Goal: Complete application form

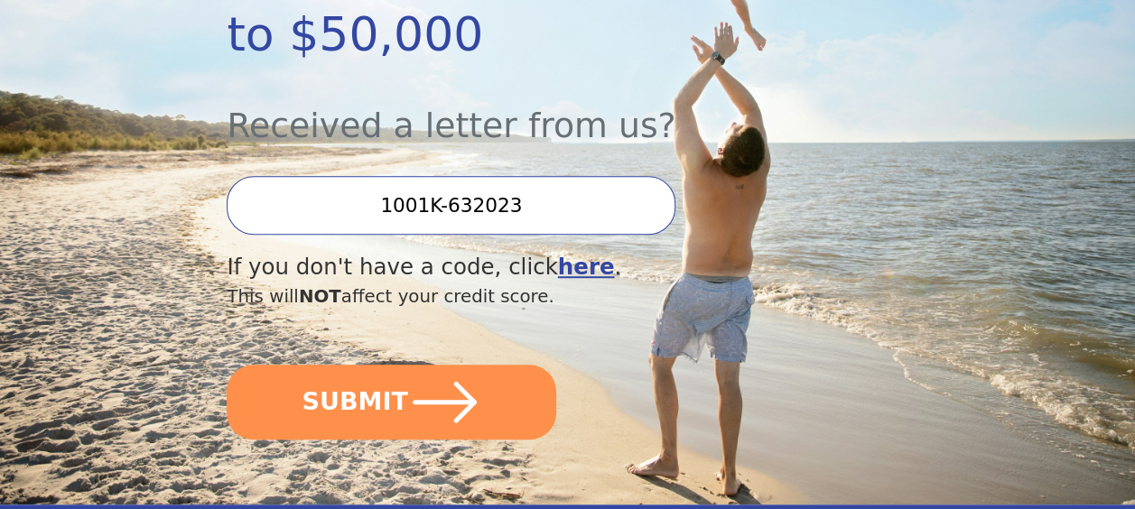
scroll to position [484, 0]
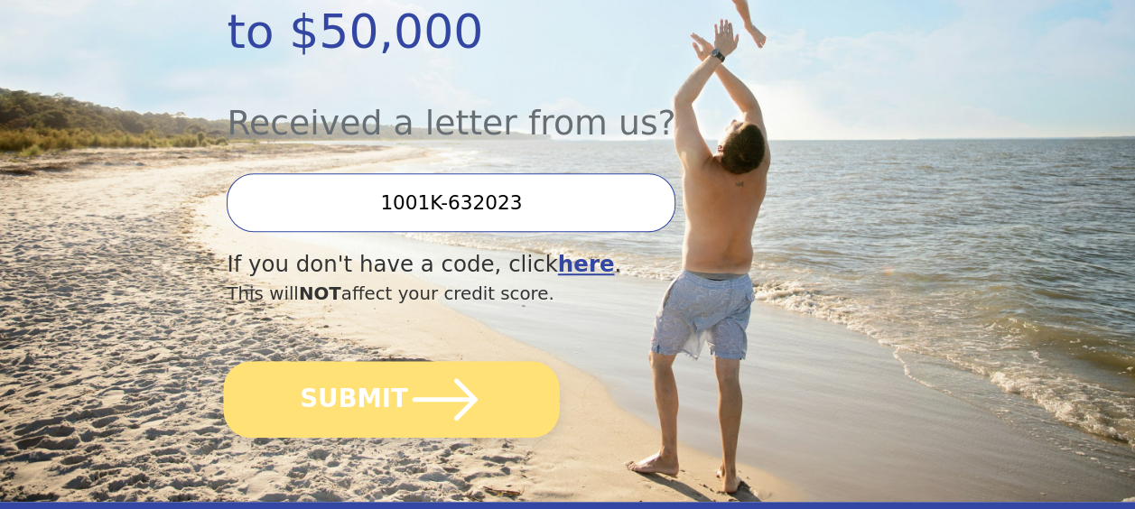
click at [450, 362] on icon "submit" at bounding box center [445, 399] width 75 height 75
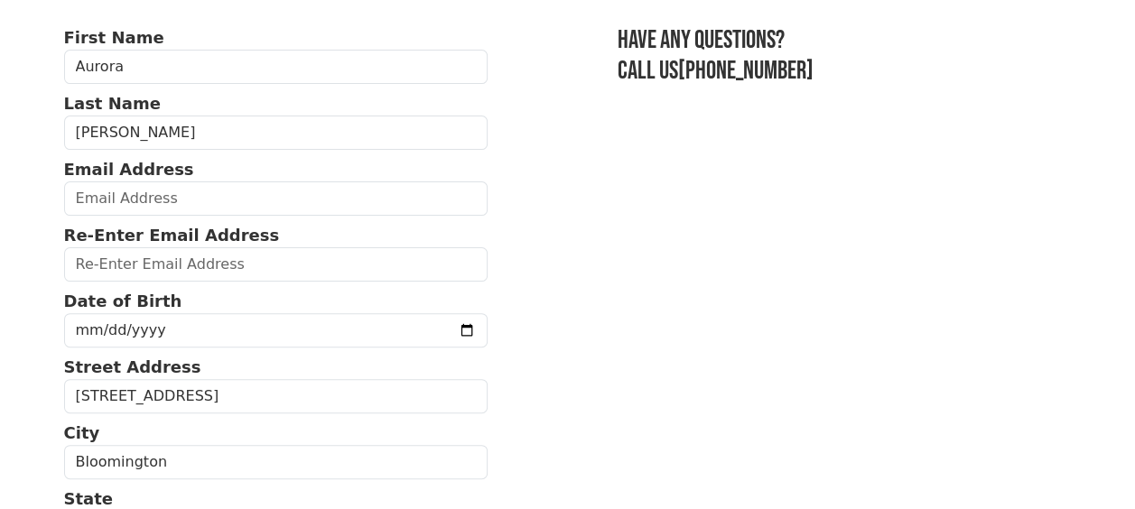
scroll to position [119, 0]
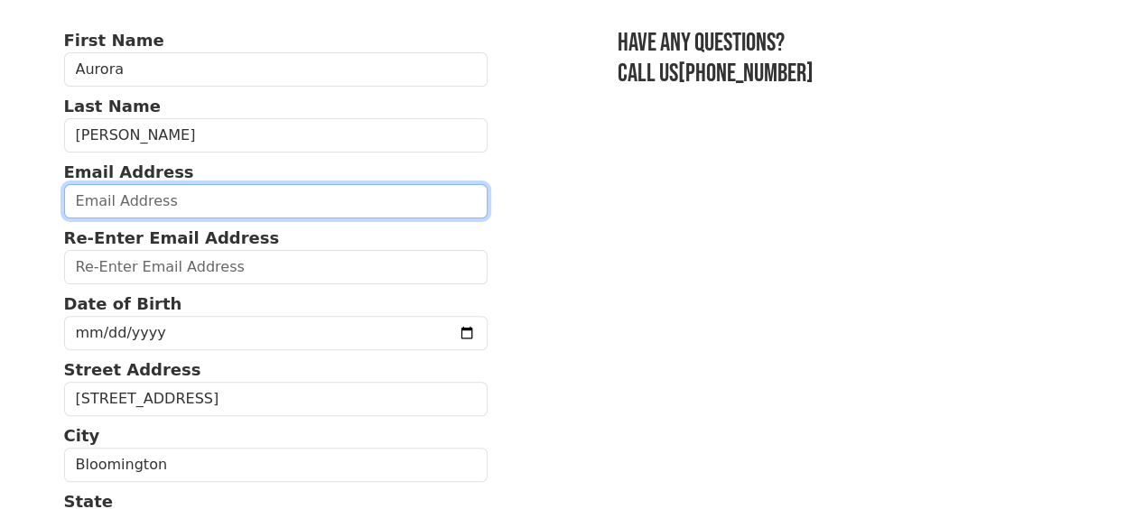
click at [224, 206] on input "email" at bounding box center [276, 201] width 424 height 34
type input "[EMAIL_ADDRESS][DOMAIN_NAME]"
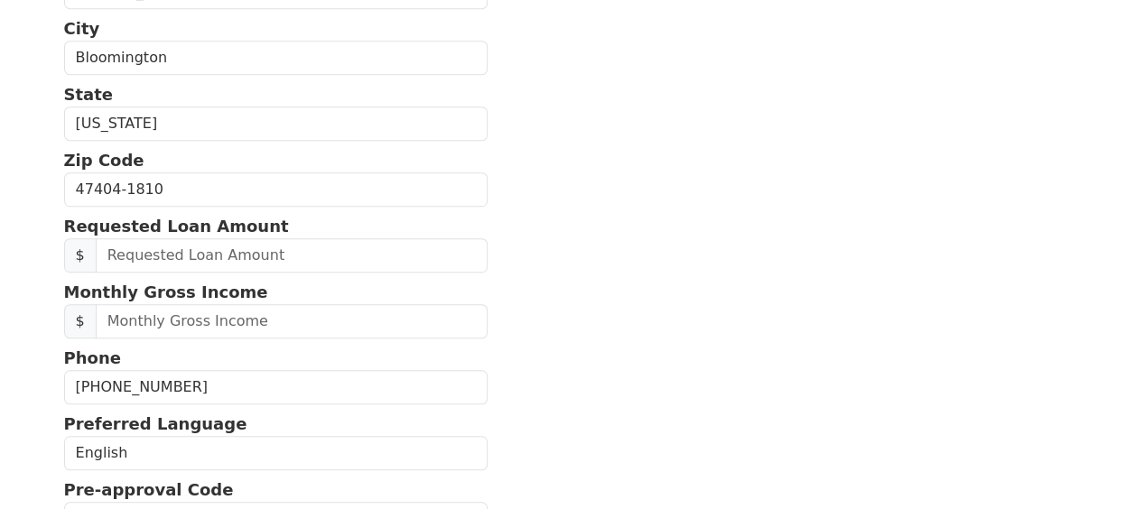
scroll to position [526, 0]
click at [191, 382] on input "[PHONE_NUMBER]" at bounding box center [276, 388] width 424 height 34
type input "[PHONE_NUMBER]"
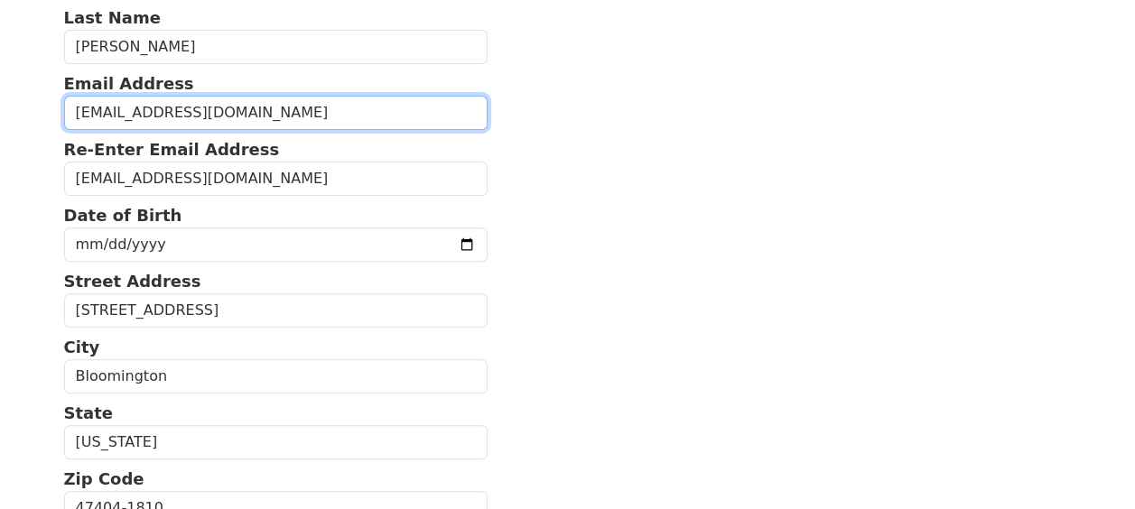
scroll to position [210, 0]
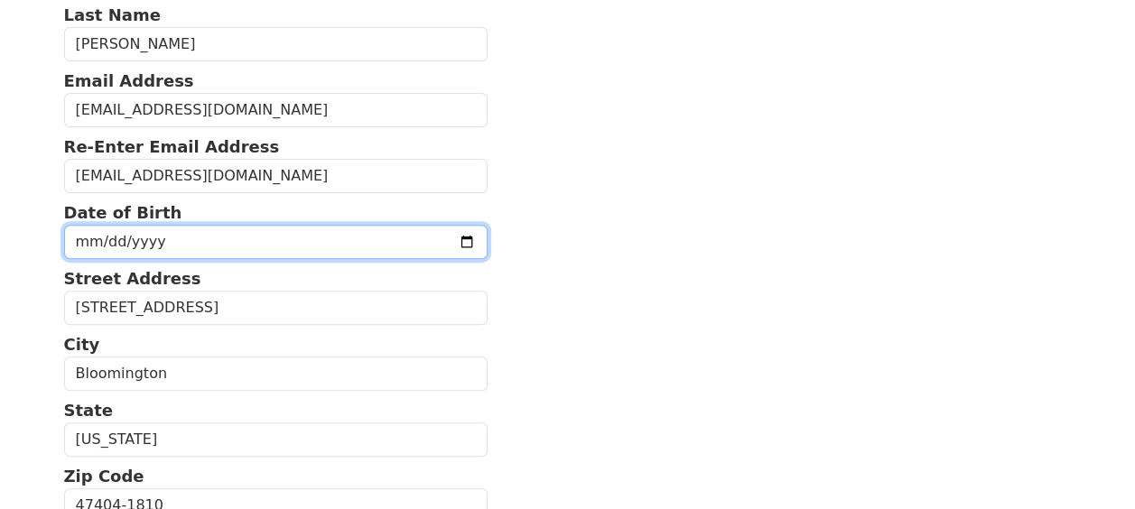
click at [163, 241] on input "date" at bounding box center [276, 242] width 424 height 34
type input "[DATE]"
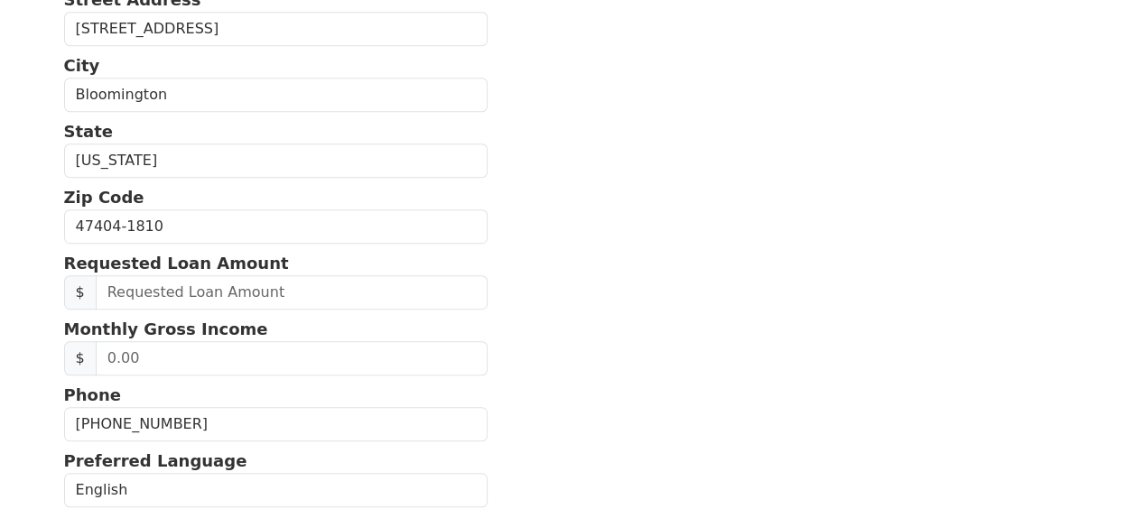
scroll to position [490, 0]
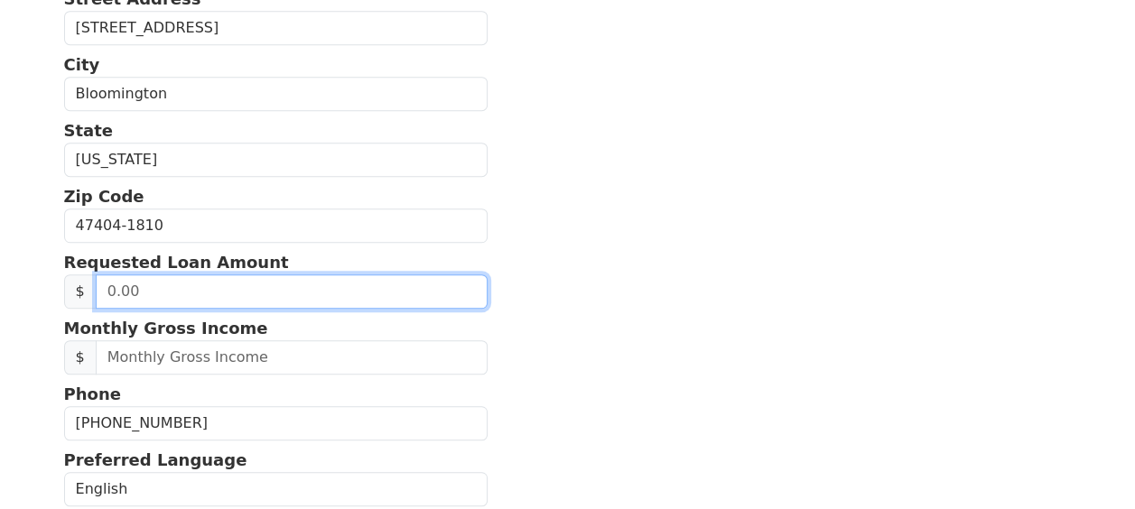
click at [114, 283] on input "text" at bounding box center [292, 292] width 392 height 34
type input "20,000.00"
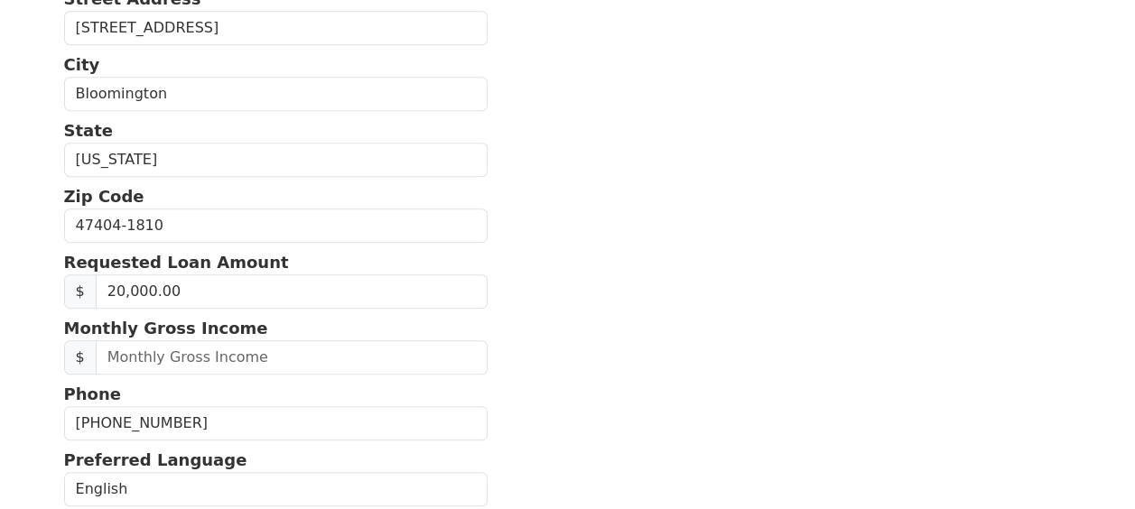
click at [497, 278] on section "First Name [PERSON_NAME] Last Name [PERSON_NAME] Email Address [EMAIL_ADDRESS][…" at bounding box center [568, 226] width 1008 height 1139
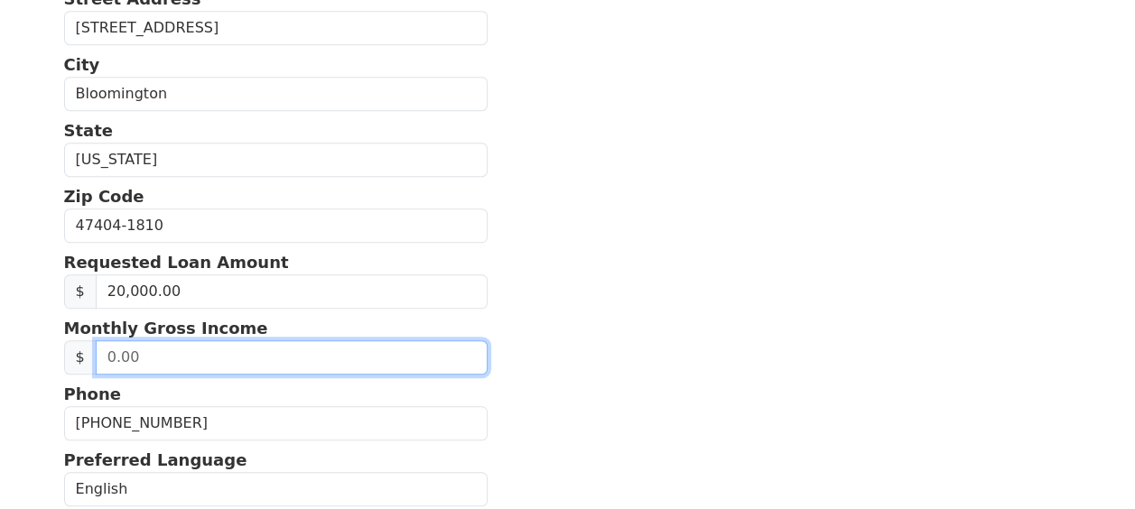
click at [107, 358] on input "text" at bounding box center [292, 357] width 392 height 34
type input "6,000.00"
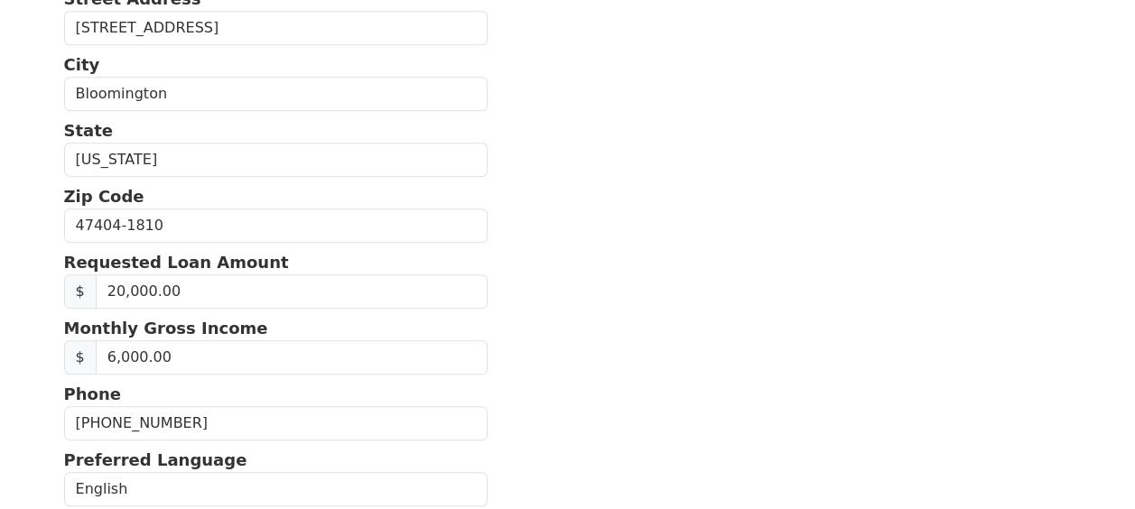
click at [805, 192] on section "First Name [PERSON_NAME] Last Name [PERSON_NAME] Email Address [EMAIL_ADDRESS][…" at bounding box center [568, 226] width 1008 height 1139
click at [253, 329] on p "Monthly Gross Income" at bounding box center [276, 328] width 424 height 24
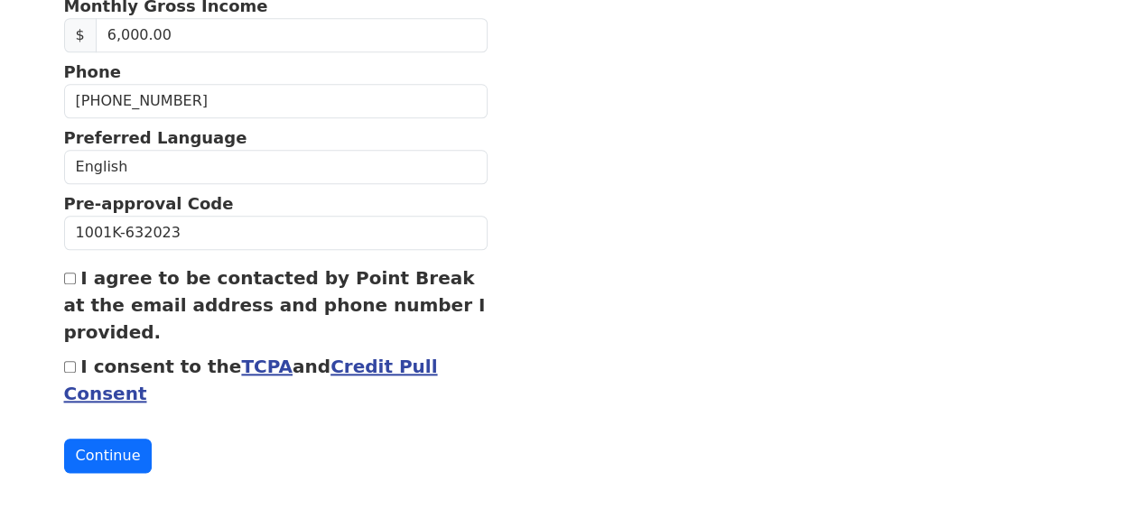
scroll to position [816, 0]
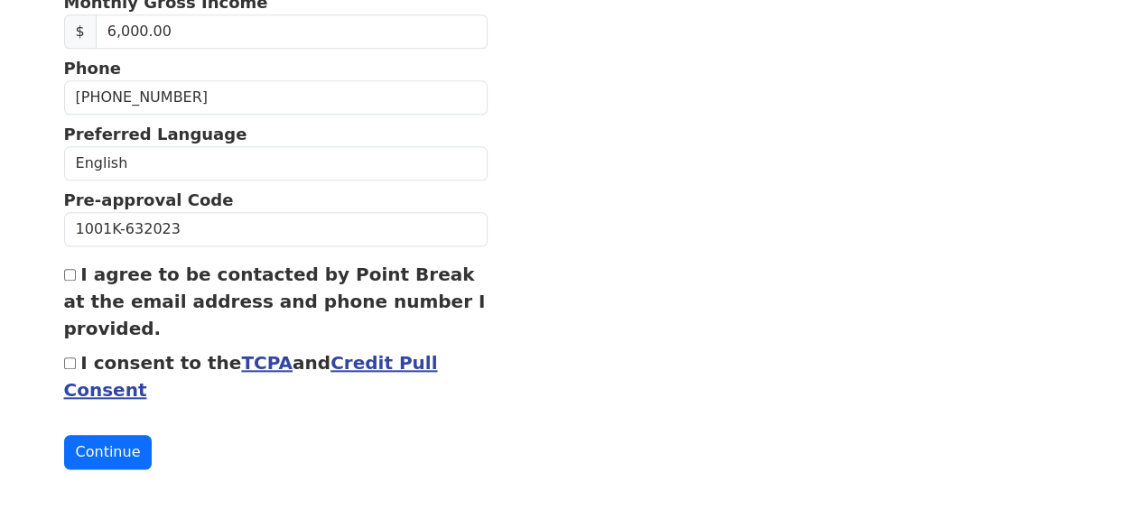
click at [72, 269] on input "I agree to be contacted by Point Break at the email address and phone number I …" at bounding box center [70, 275] width 12 height 12
checkbox input "true"
click at [64, 358] on input "I consent to the TCPA and Credit Pull Consent" at bounding box center [70, 364] width 12 height 12
checkbox input "true"
click at [116, 443] on button "Continue" at bounding box center [108, 452] width 88 height 34
